Goal: Find contact information: Find contact information

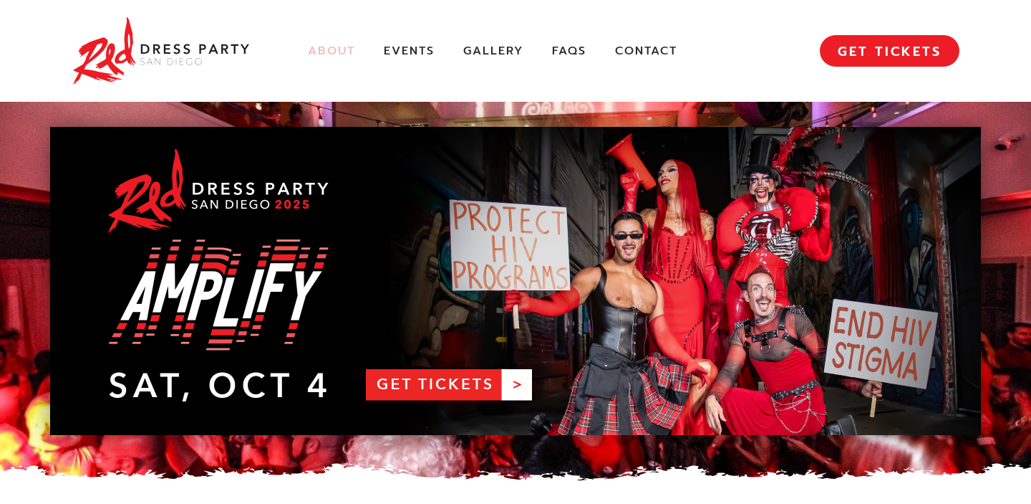
click at [337, 49] on link "About" at bounding box center [331, 51] width 47 height 15
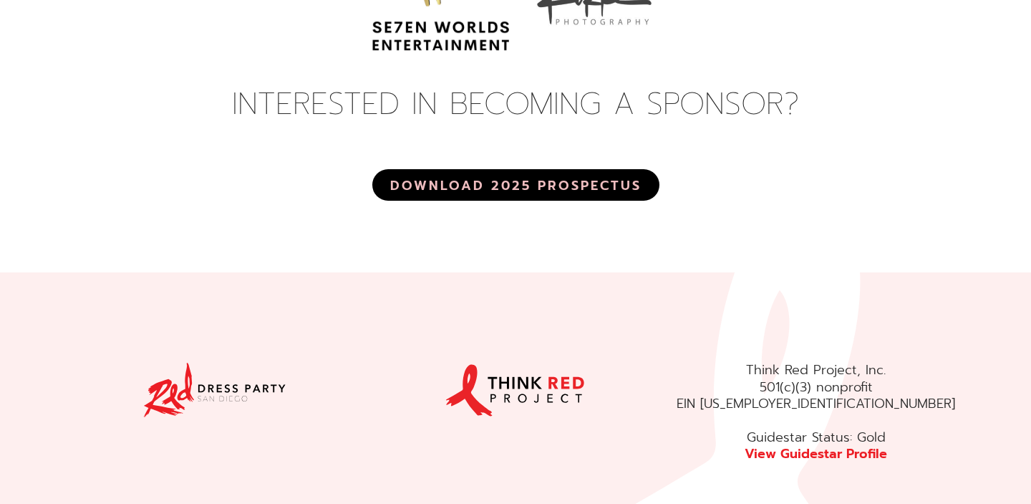
scroll to position [5502, 0]
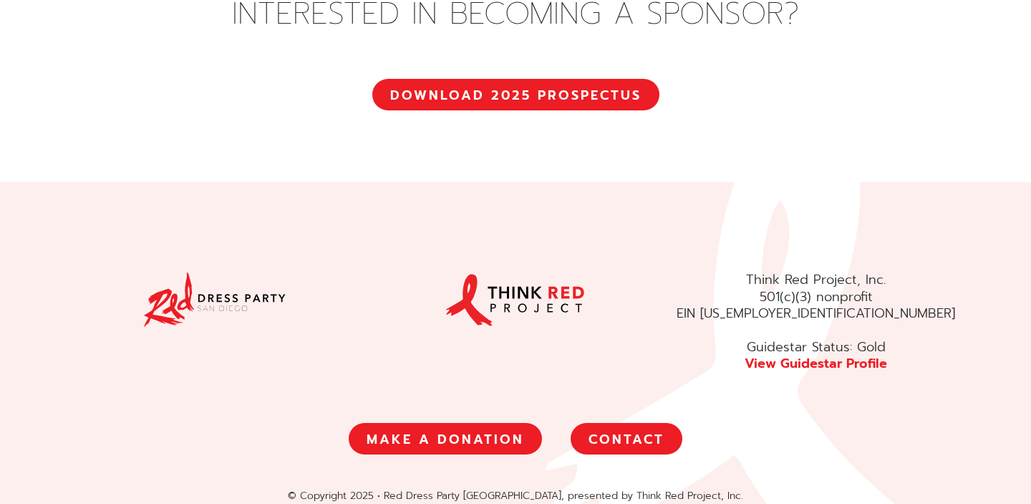
click at [612, 423] on link "CONTACT" at bounding box center [627, 439] width 112 height 32
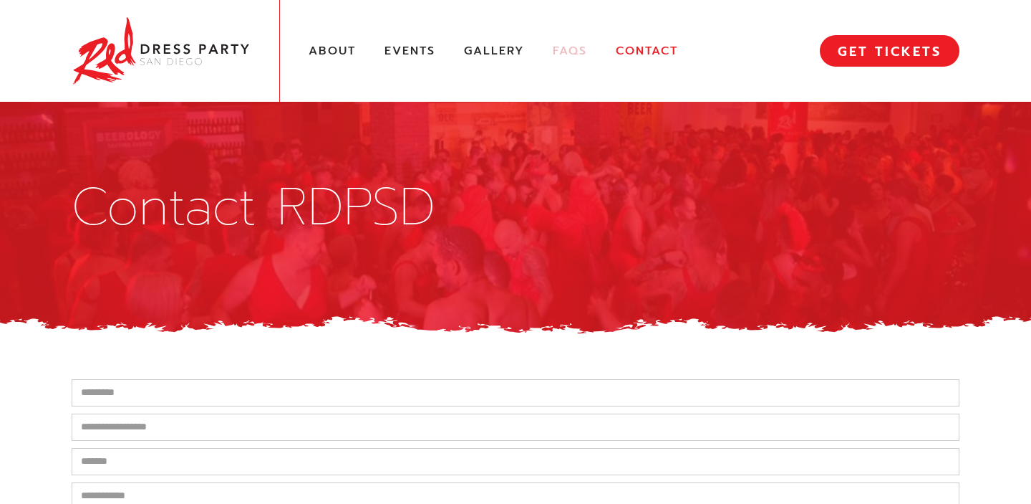
click at [567, 54] on link "FAQs" at bounding box center [570, 51] width 34 height 15
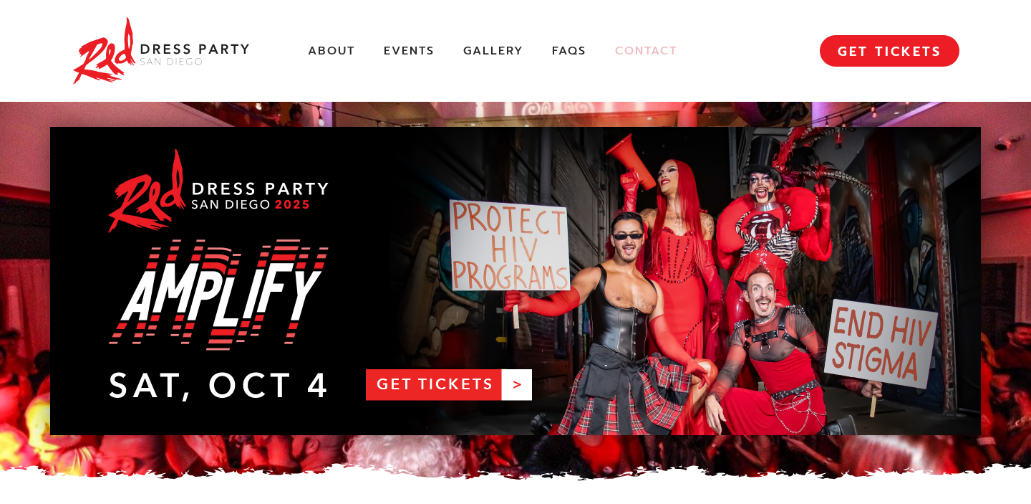
click at [630, 48] on link "Contact" at bounding box center [646, 51] width 62 height 15
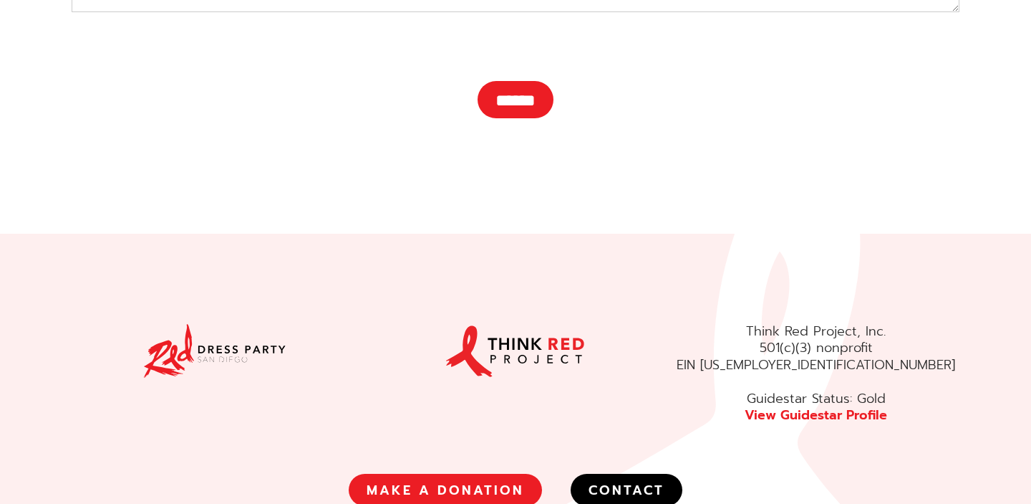
scroll to position [619, 0]
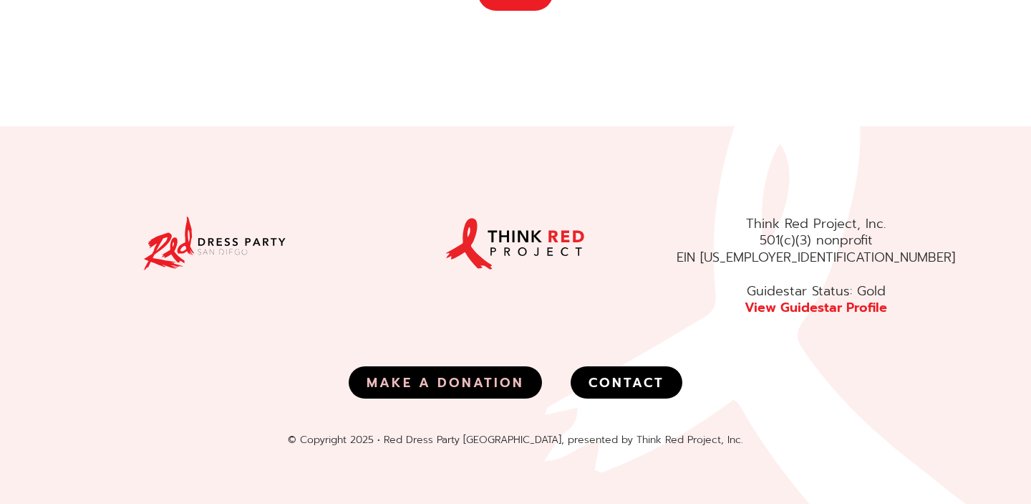
click at [503, 376] on link "MAKE A DONATION" at bounding box center [445, 382] width 193 height 32
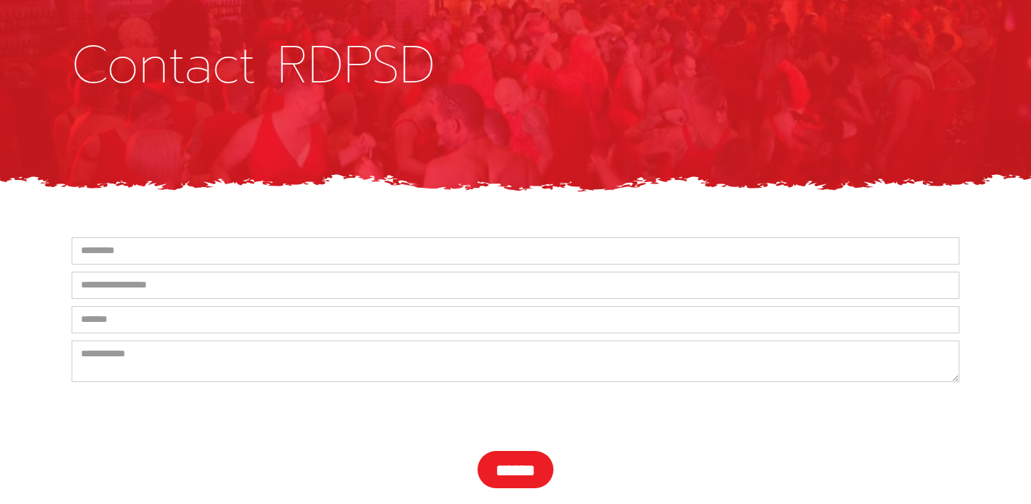
scroll to position [0, 0]
